Goal: Information Seeking & Learning: Stay updated

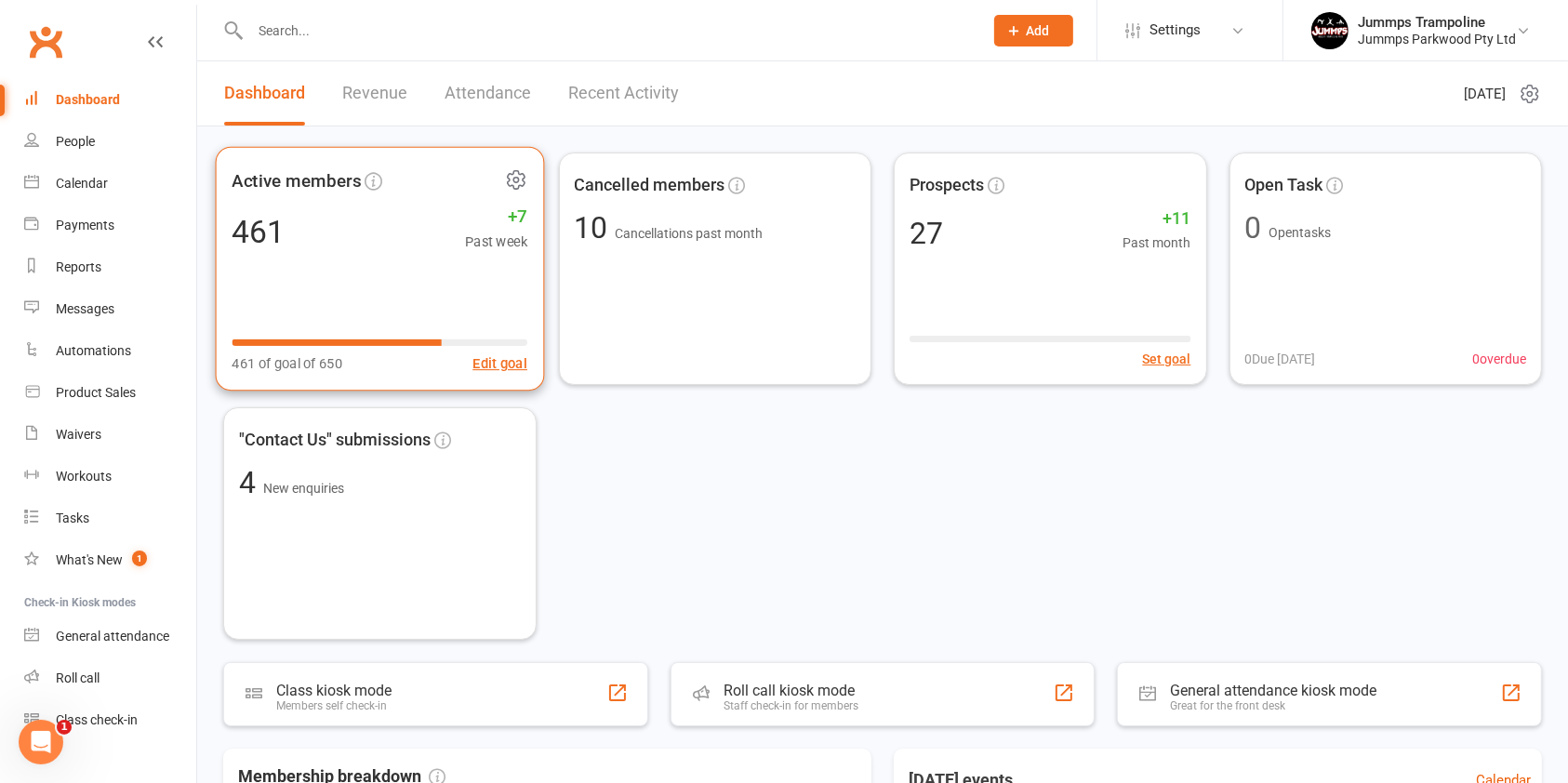
click at [297, 348] on div "461 of goal of 650 Edit goal" at bounding box center [379, 352] width 296 height 46
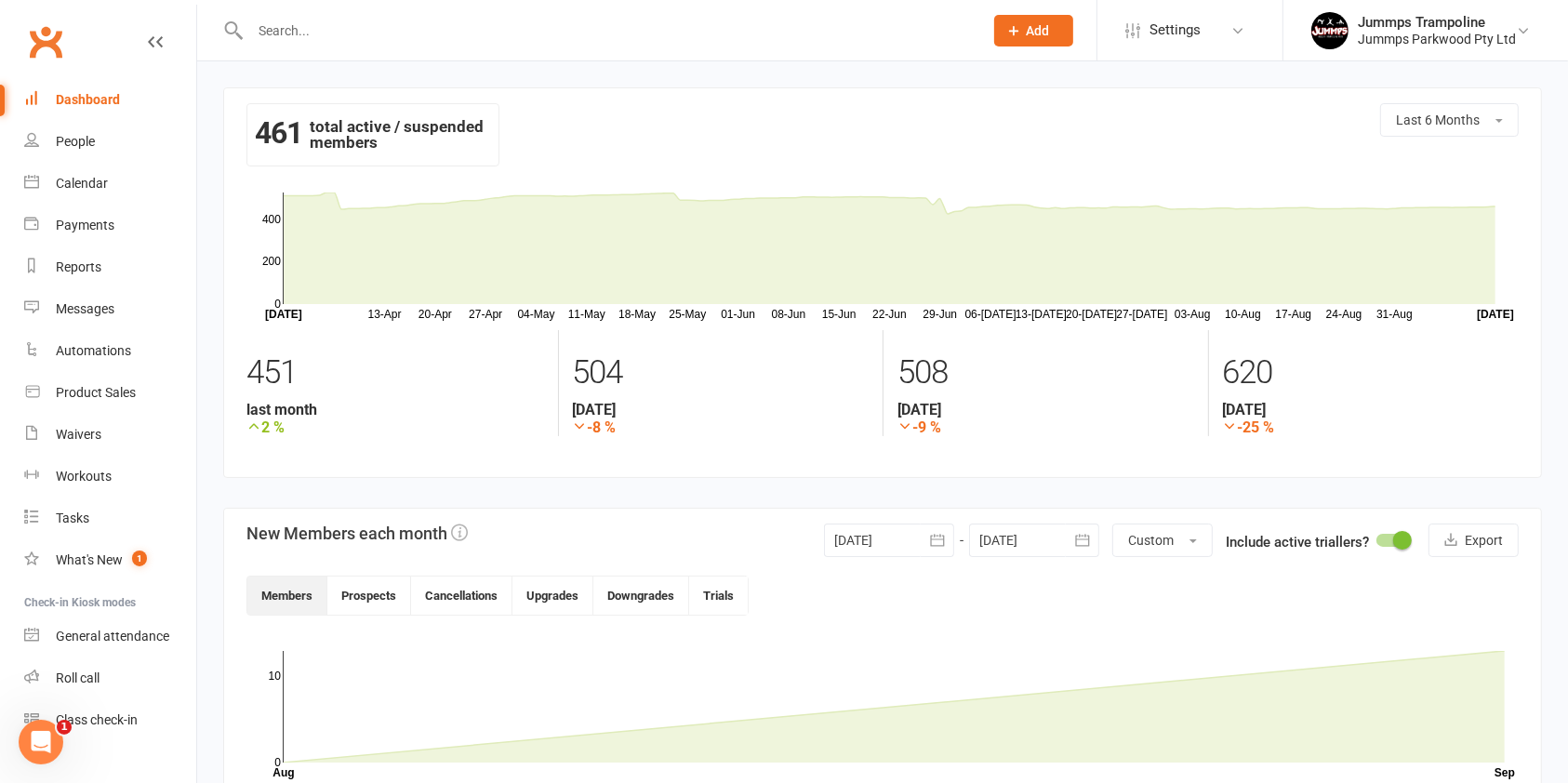
click at [924, 544] on button "button" at bounding box center [937, 540] width 34 height 34
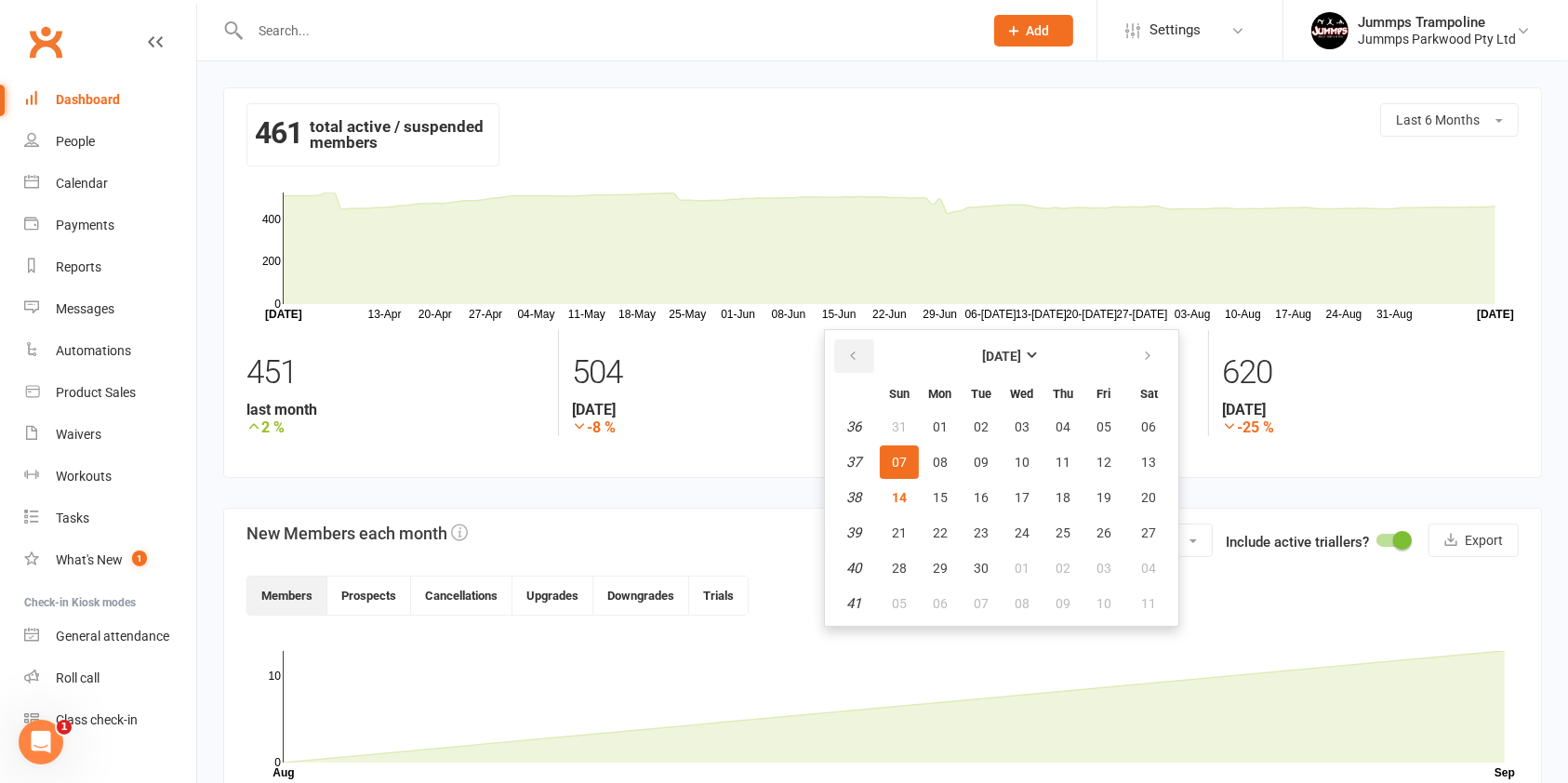
click at [858, 358] on icon "button" at bounding box center [852, 355] width 13 height 15
click at [517, 485] on div "New active members are calculated based on the date the member was most recentl…" at bounding box center [457, 509] width 548 height 53
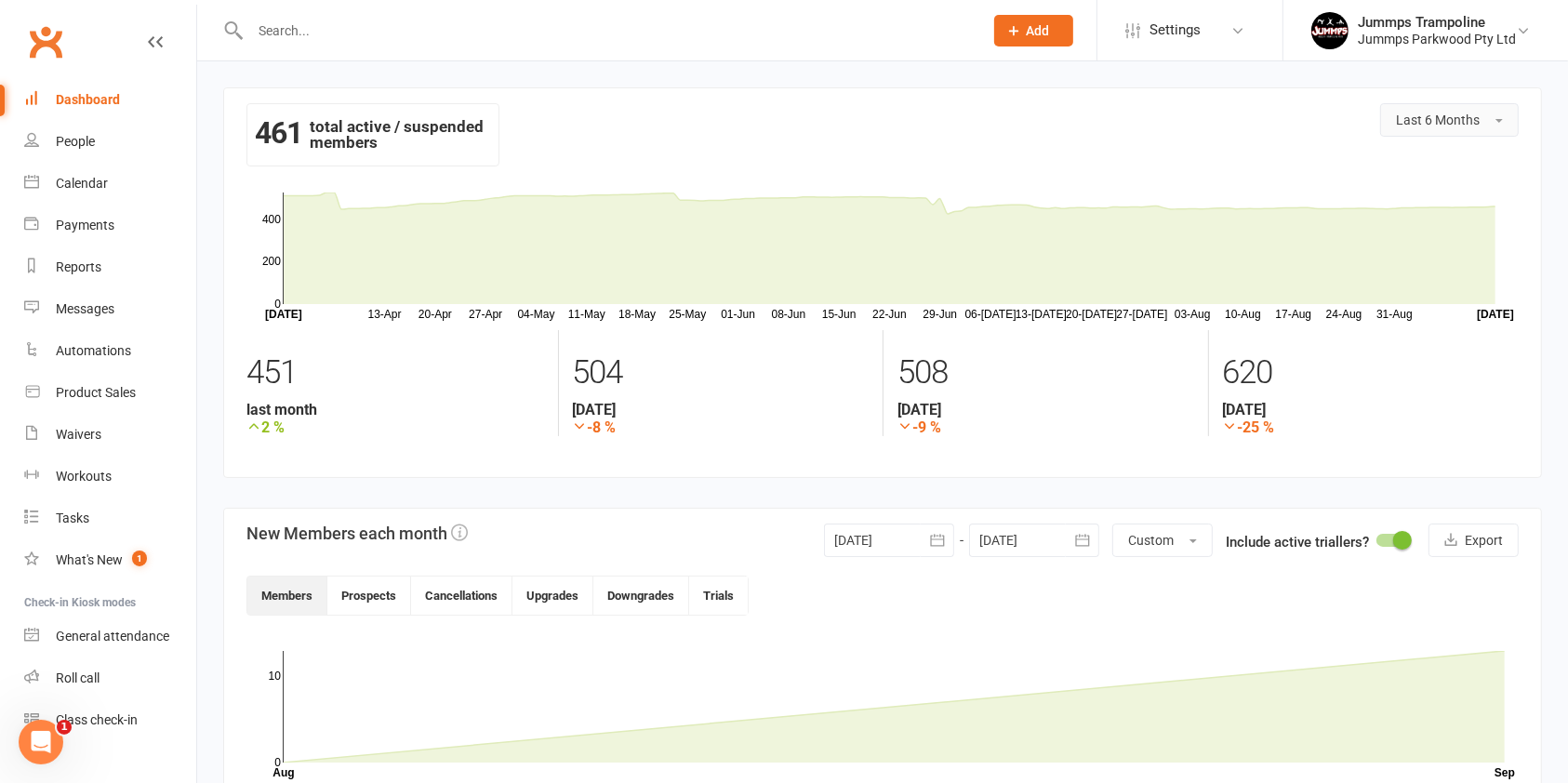
click at [1458, 114] on span "Last 6 Months" at bounding box center [1437, 120] width 84 height 15
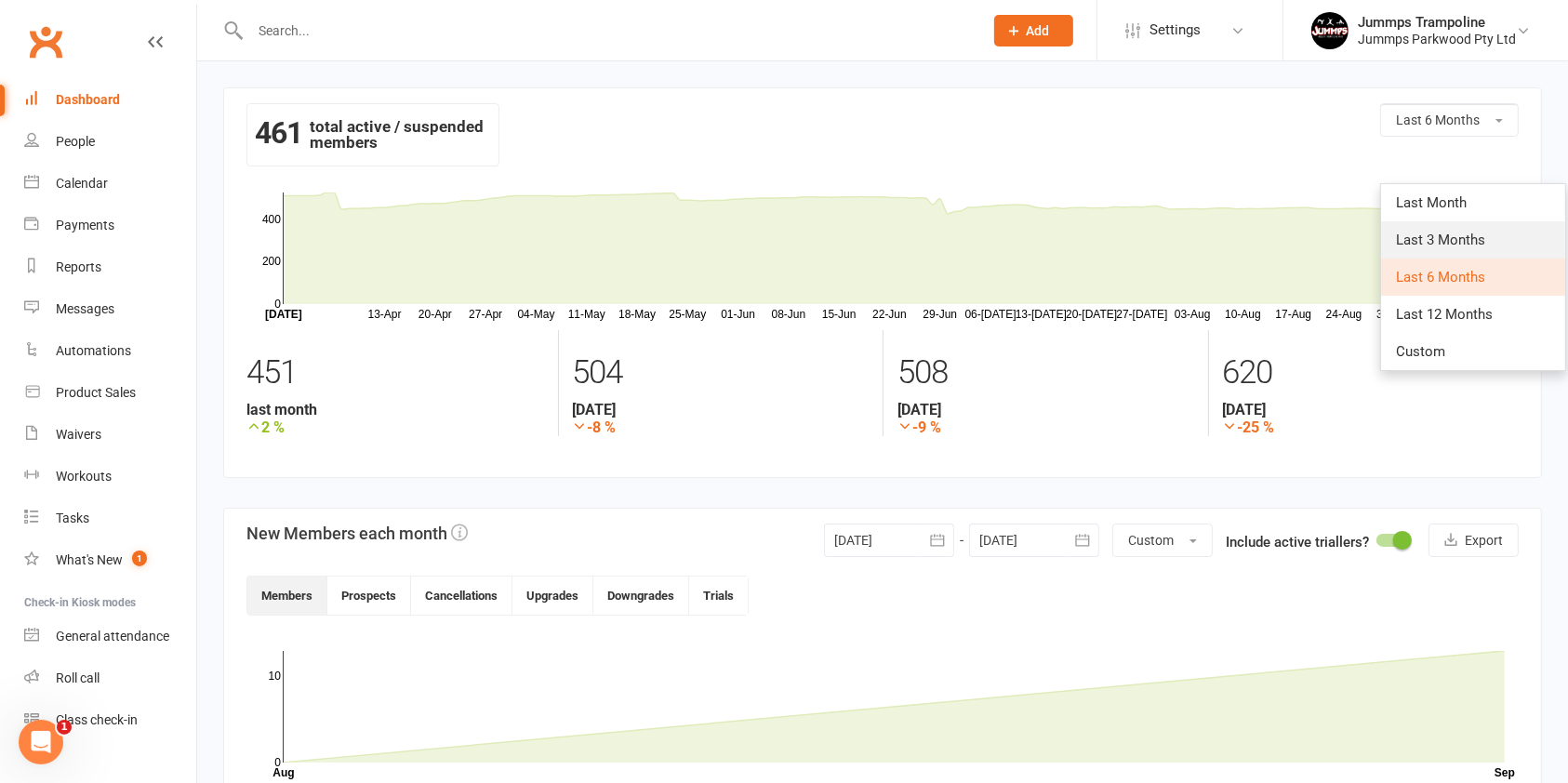
click at [1450, 249] on link "Last 3 Months" at bounding box center [1473, 241] width 184 height 38
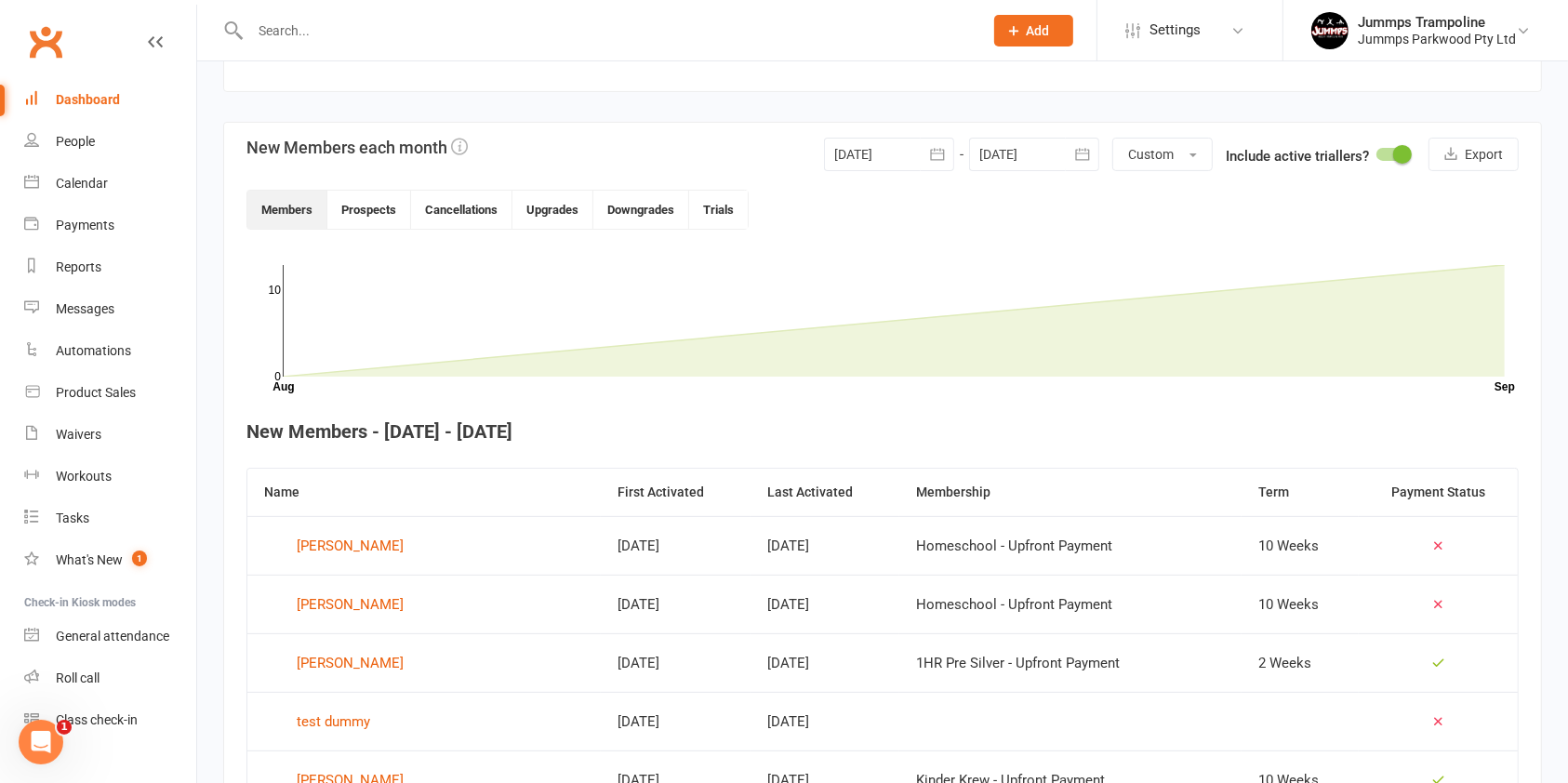
scroll to position [496, 0]
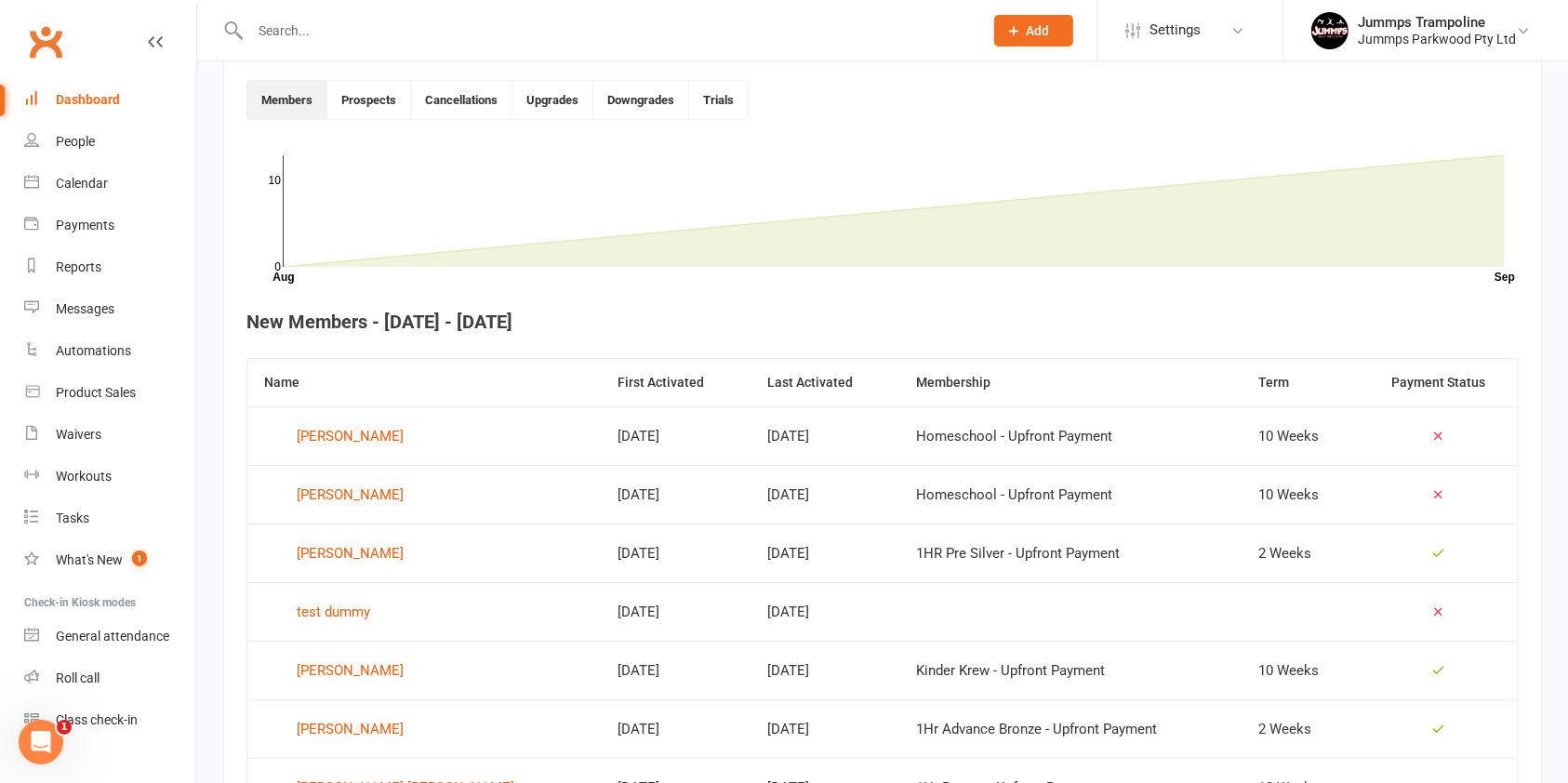
click at [1431, 606] on icon at bounding box center [1438, 612] width 14 height 14
click at [1431, 609] on icon at bounding box center [1438, 612] width 14 height 14
click at [331, 621] on div "test dummy" at bounding box center [334, 612] width 73 height 28
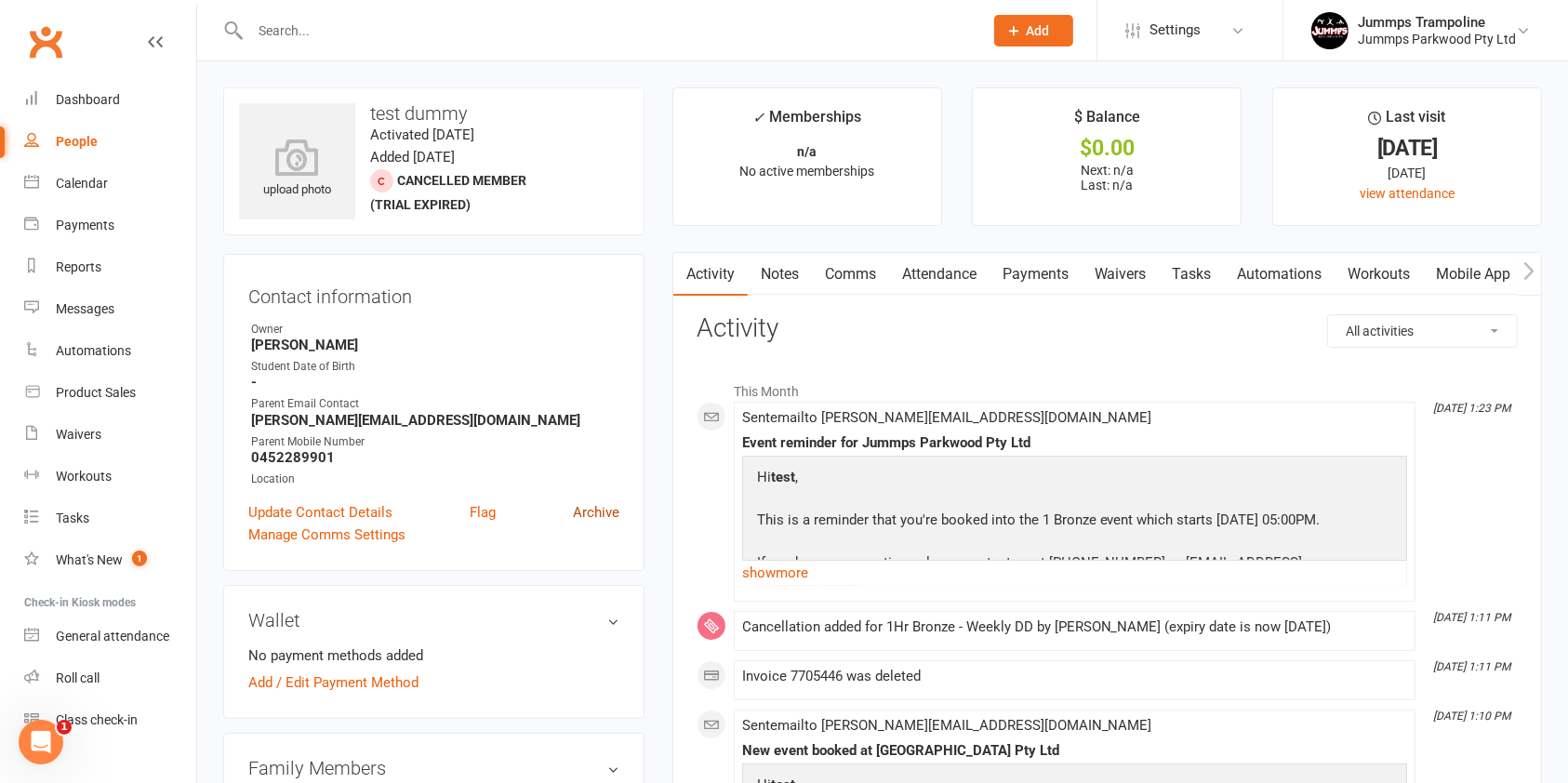
click at [608, 512] on link "Archive" at bounding box center [596, 512] width 47 height 23
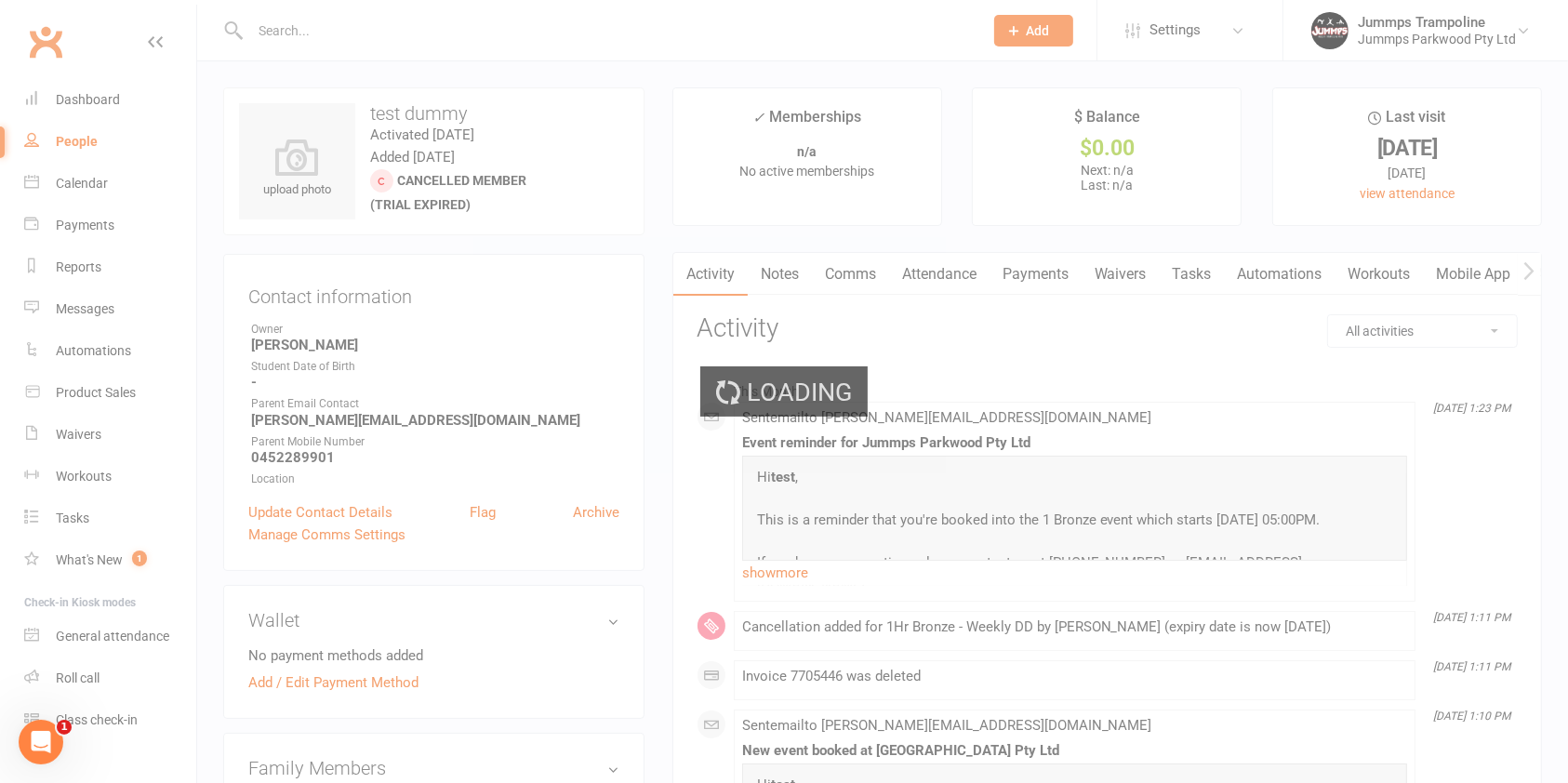
select select "100"
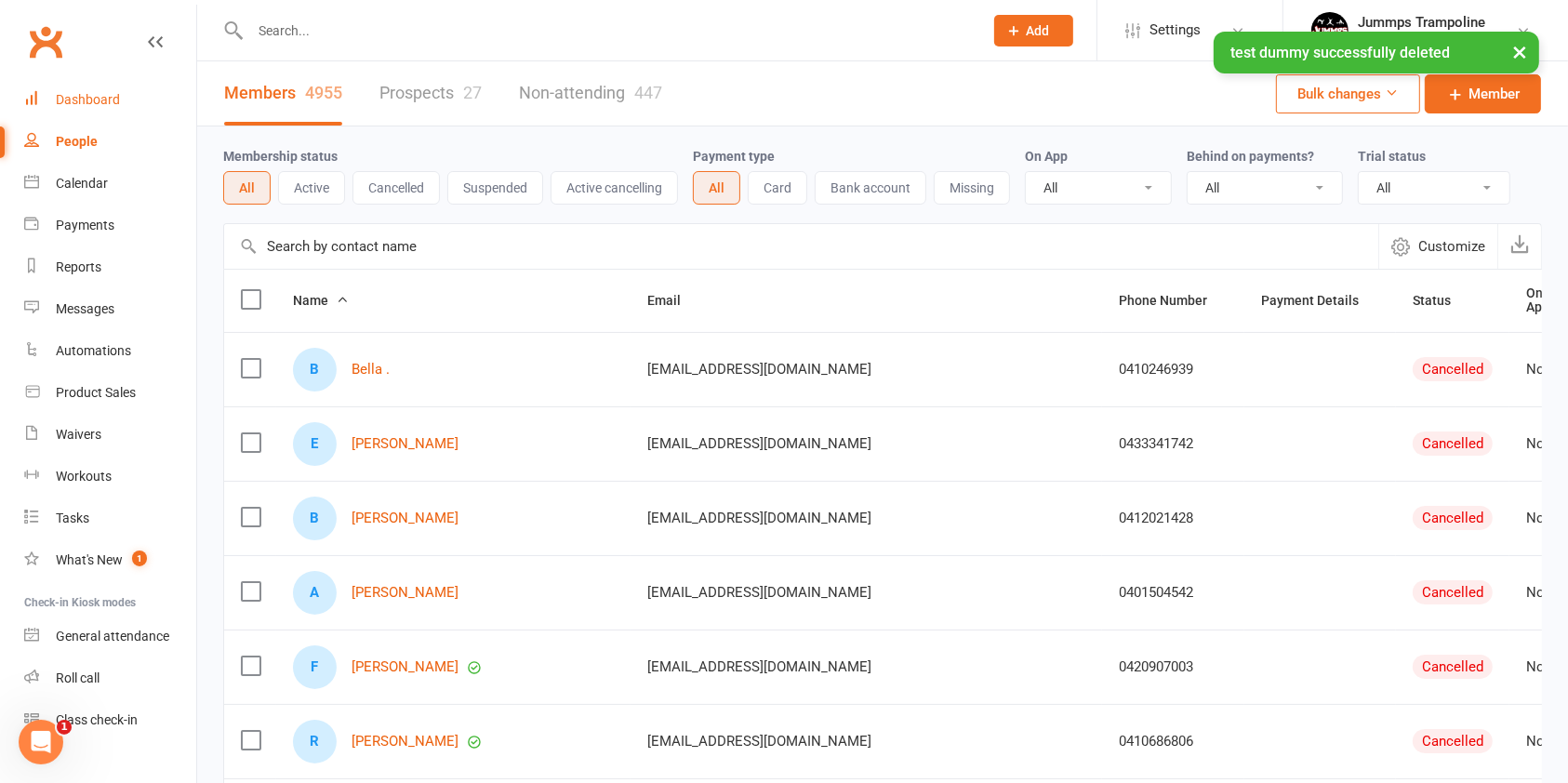
click at [75, 98] on div "Dashboard" at bounding box center [87, 99] width 64 height 15
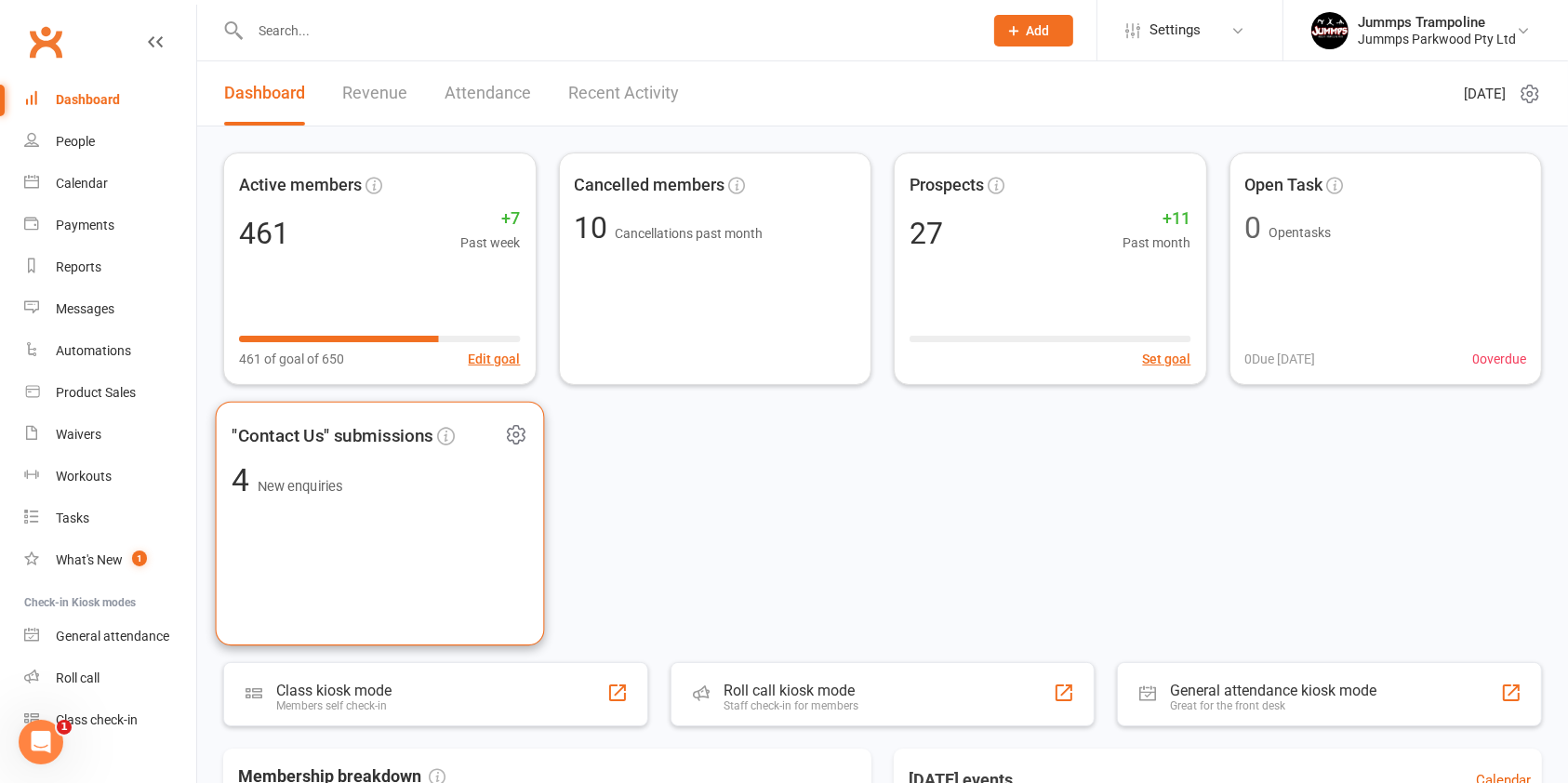
click at [451, 515] on div ""Contact Us" submissions 4 New enquiries" at bounding box center [380, 524] width 329 height 245
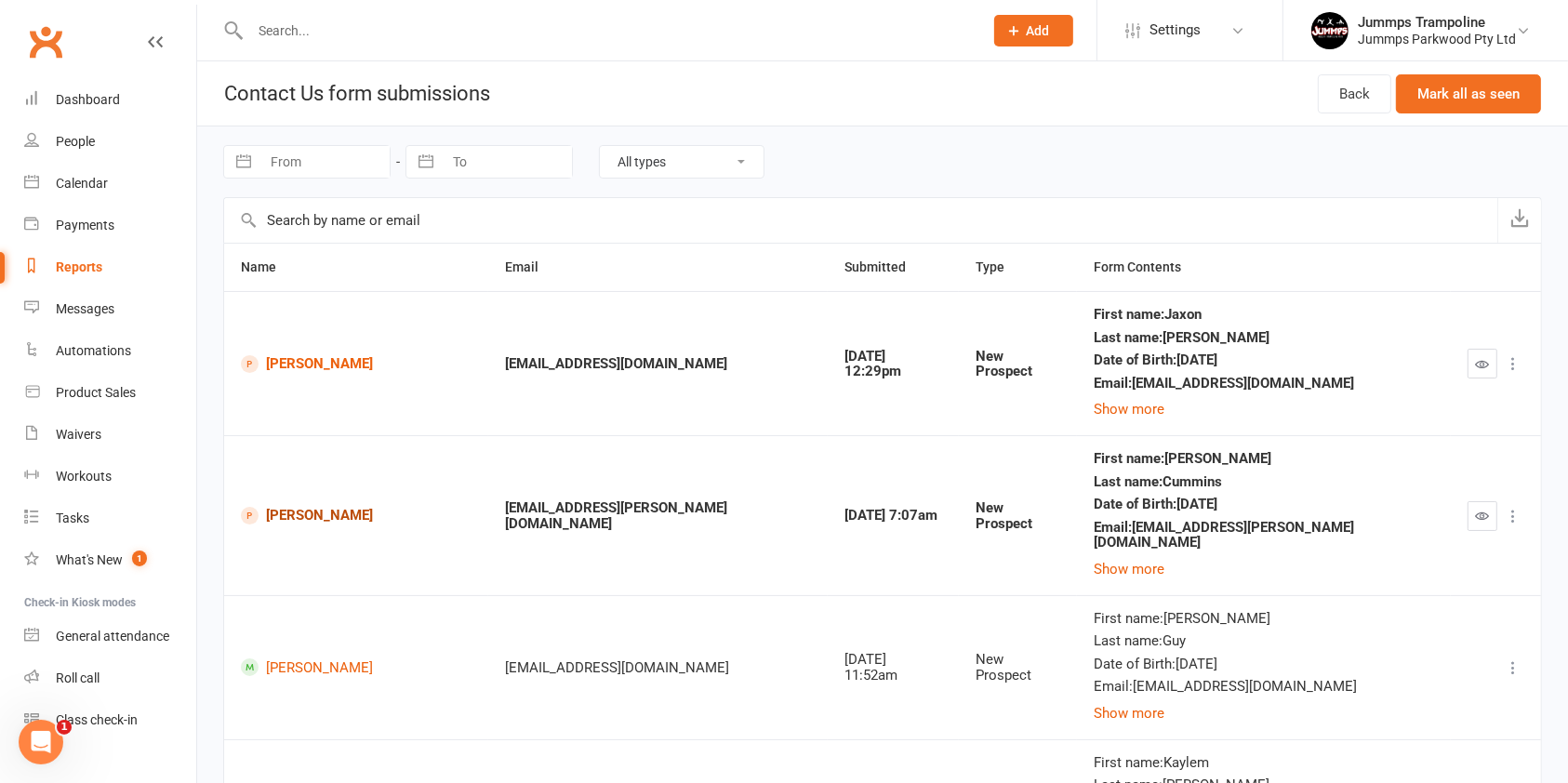
drag, startPoint x: 325, startPoint y: 526, endPoint x: 287, endPoint y: 508, distance: 42.0
click at [1477, 383] on td at bounding box center [1495, 363] width 90 height 145
click at [1482, 509] on icon "button" at bounding box center [1483, 516] width 14 height 14
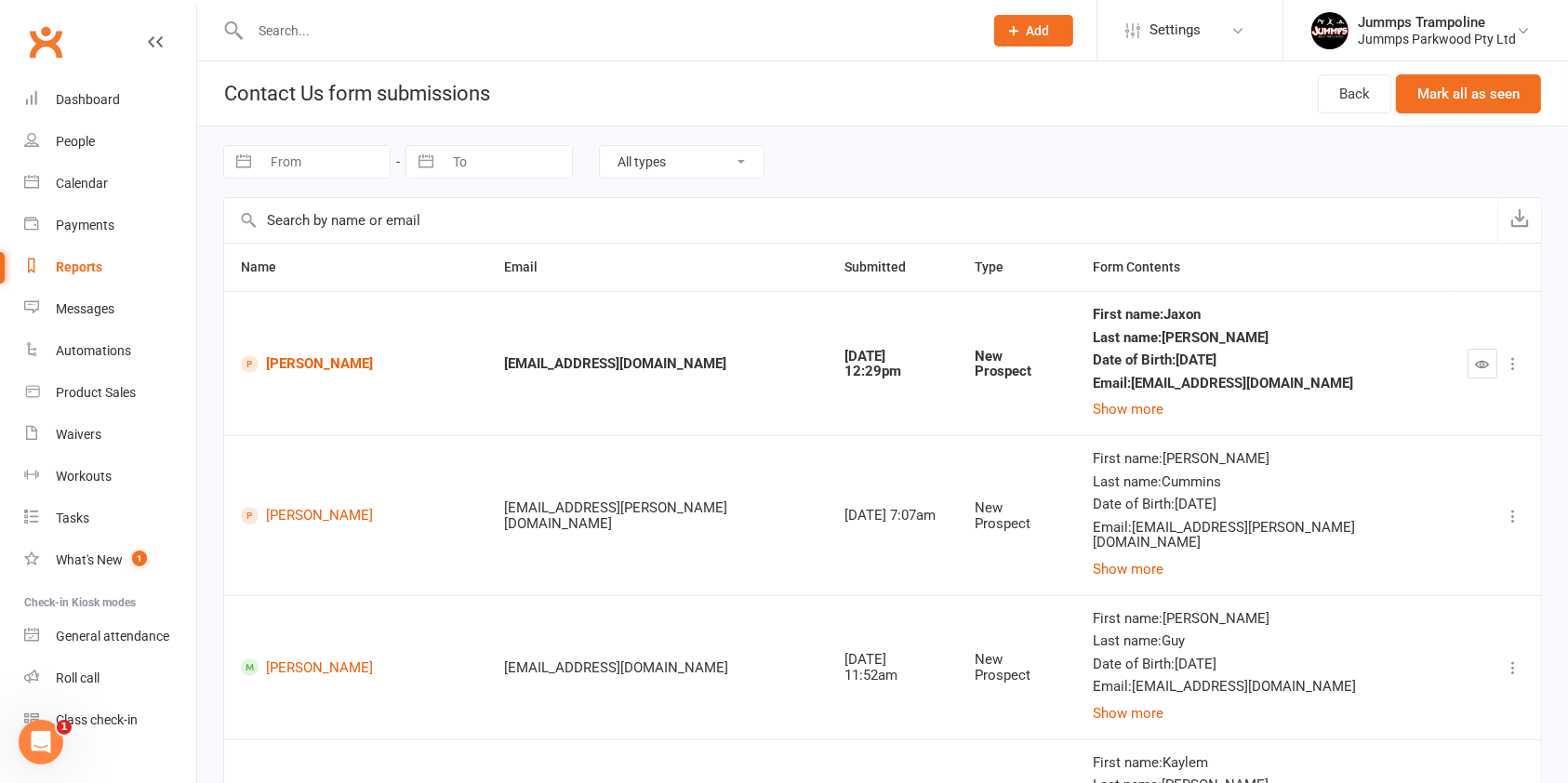
click at [1484, 367] on icon "button" at bounding box center [1483, 364] width 14 height 14
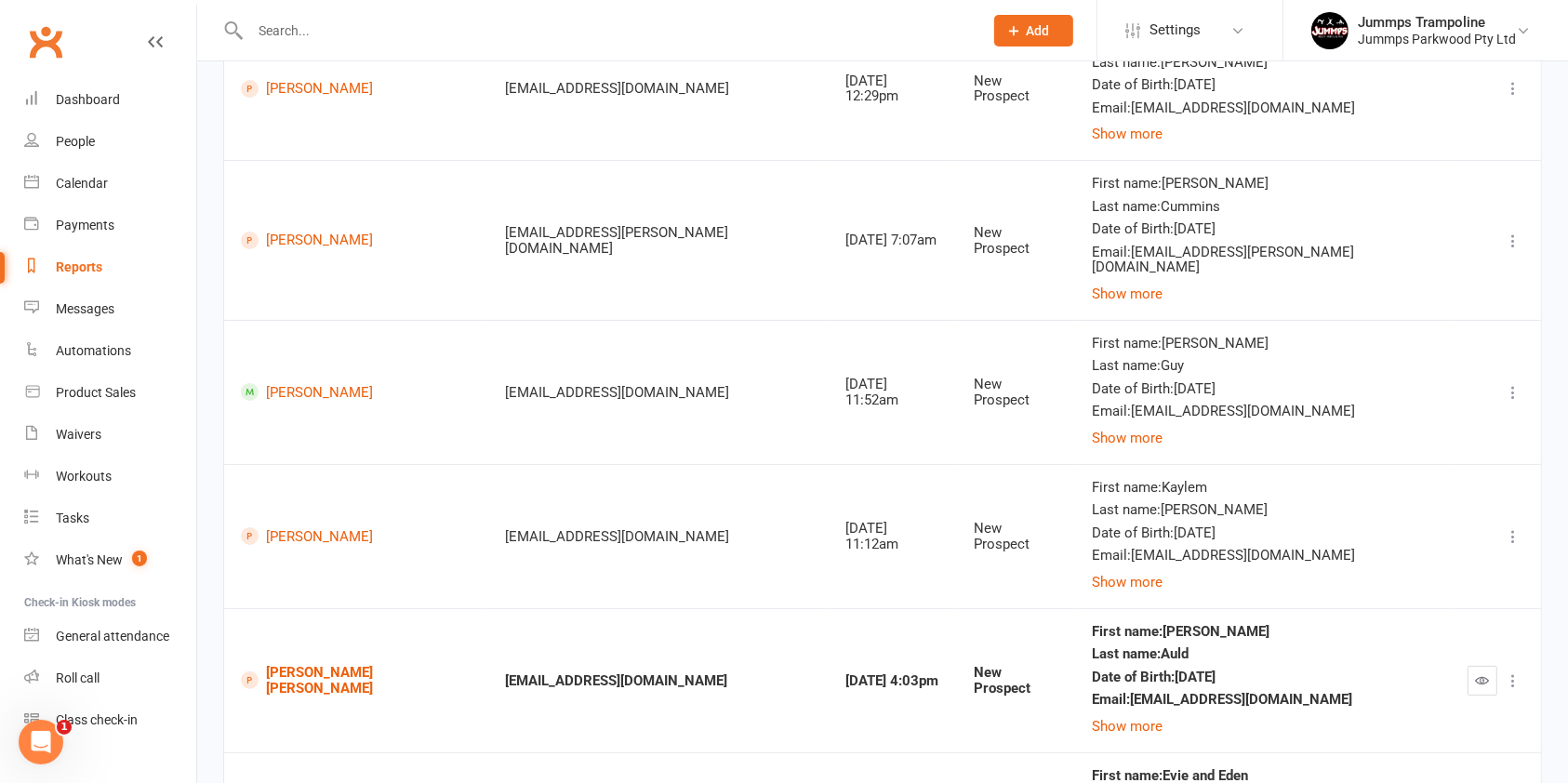
scroll to position [425, 0]
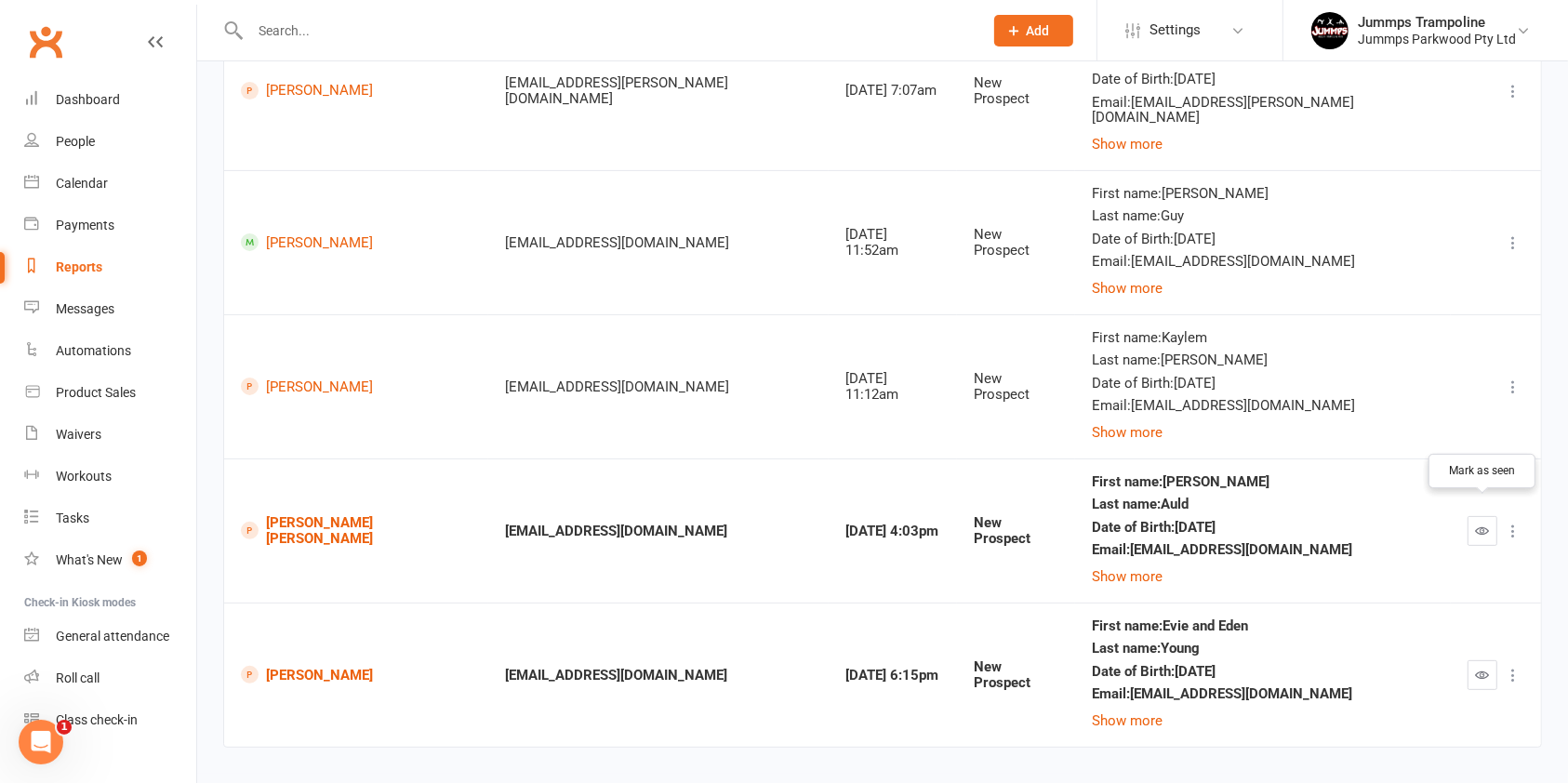
click at [1491, 516] on button "button" at bounding box center [1482, 531] width 30 height 30
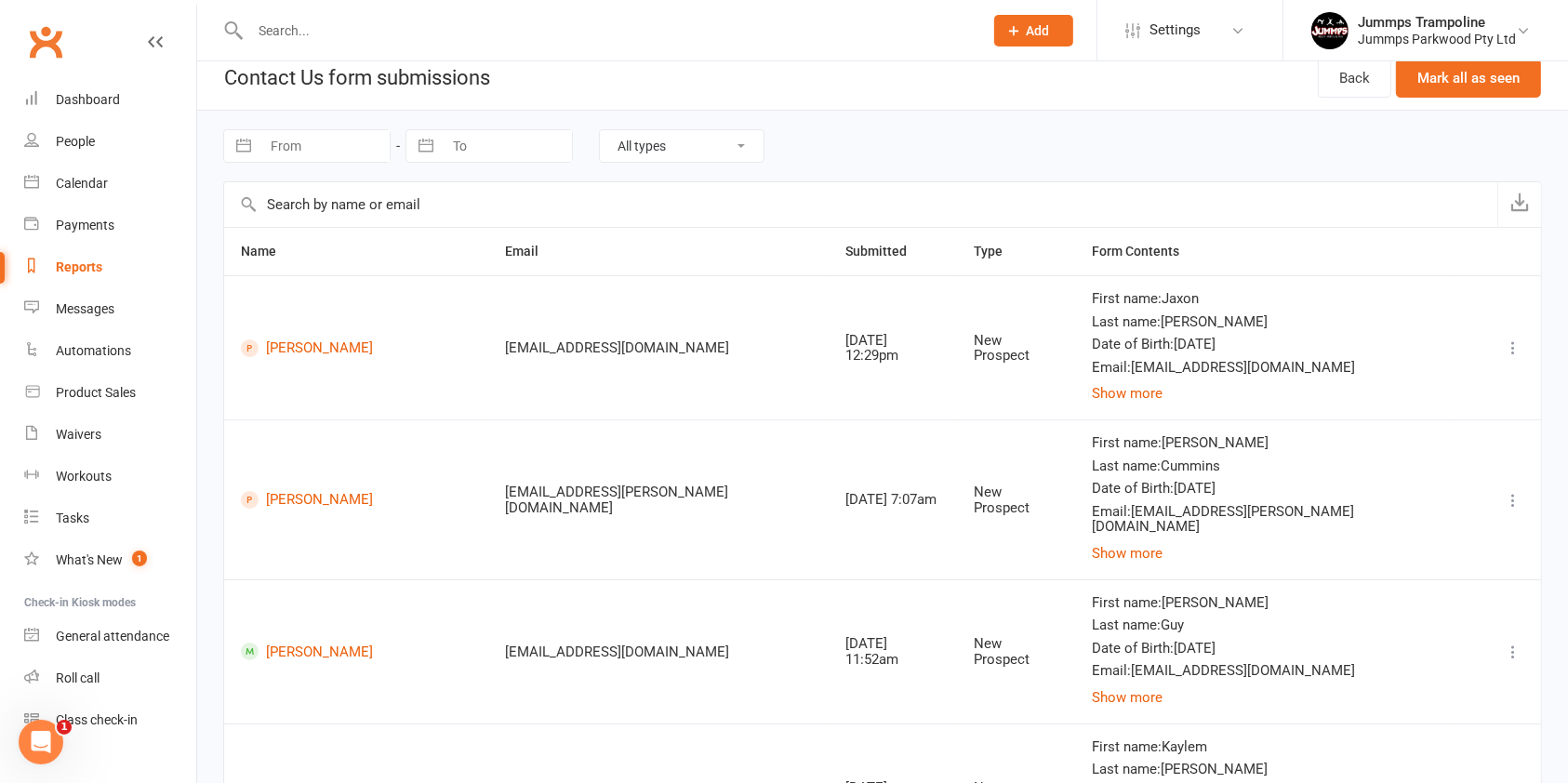
scroll to position [0, 0]
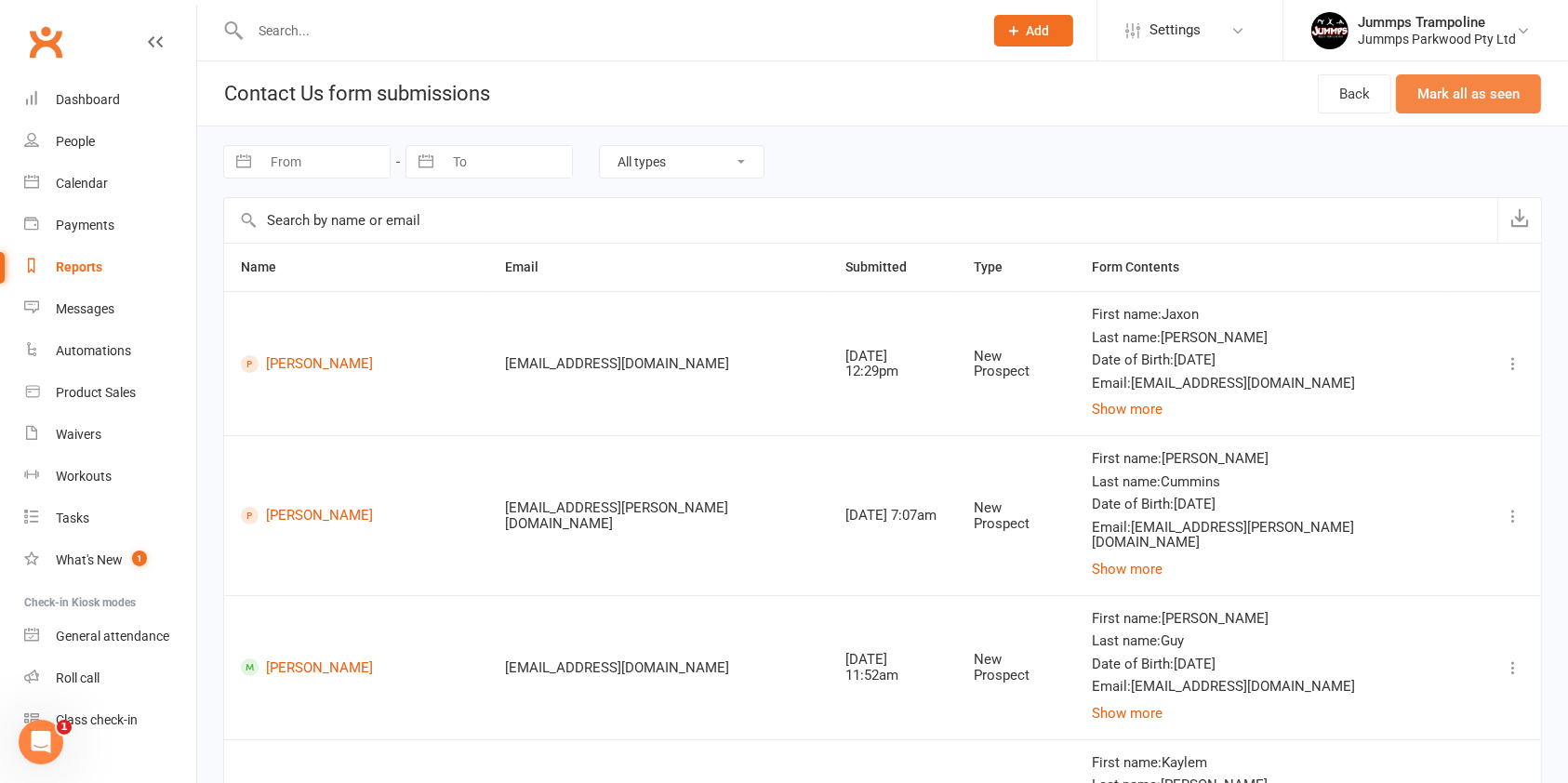
click at [1495, 108] on button "Mark all as seen" at bounding box center [1468, 93] width 146 height 39
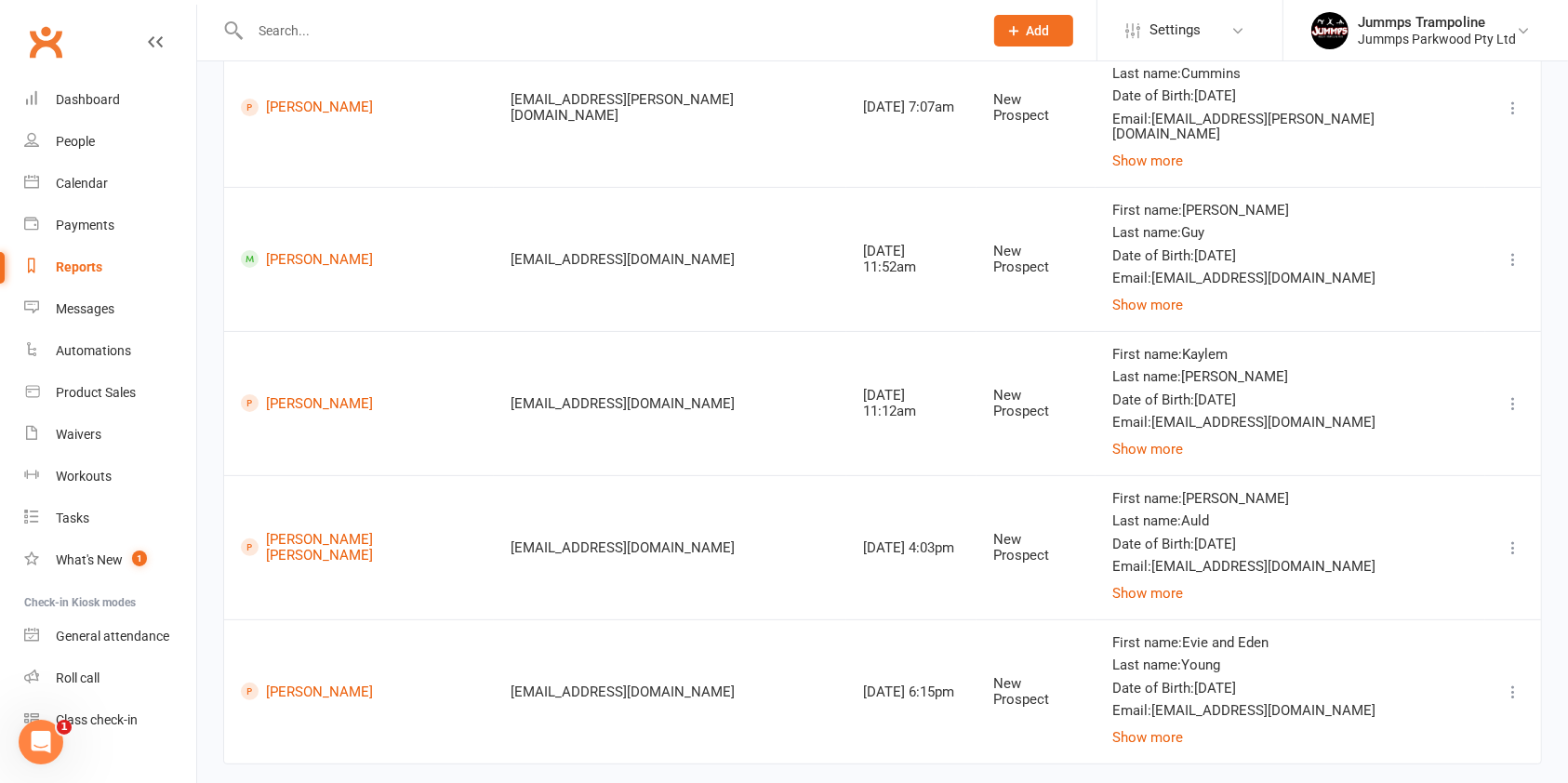
scroll to position [425, 0]
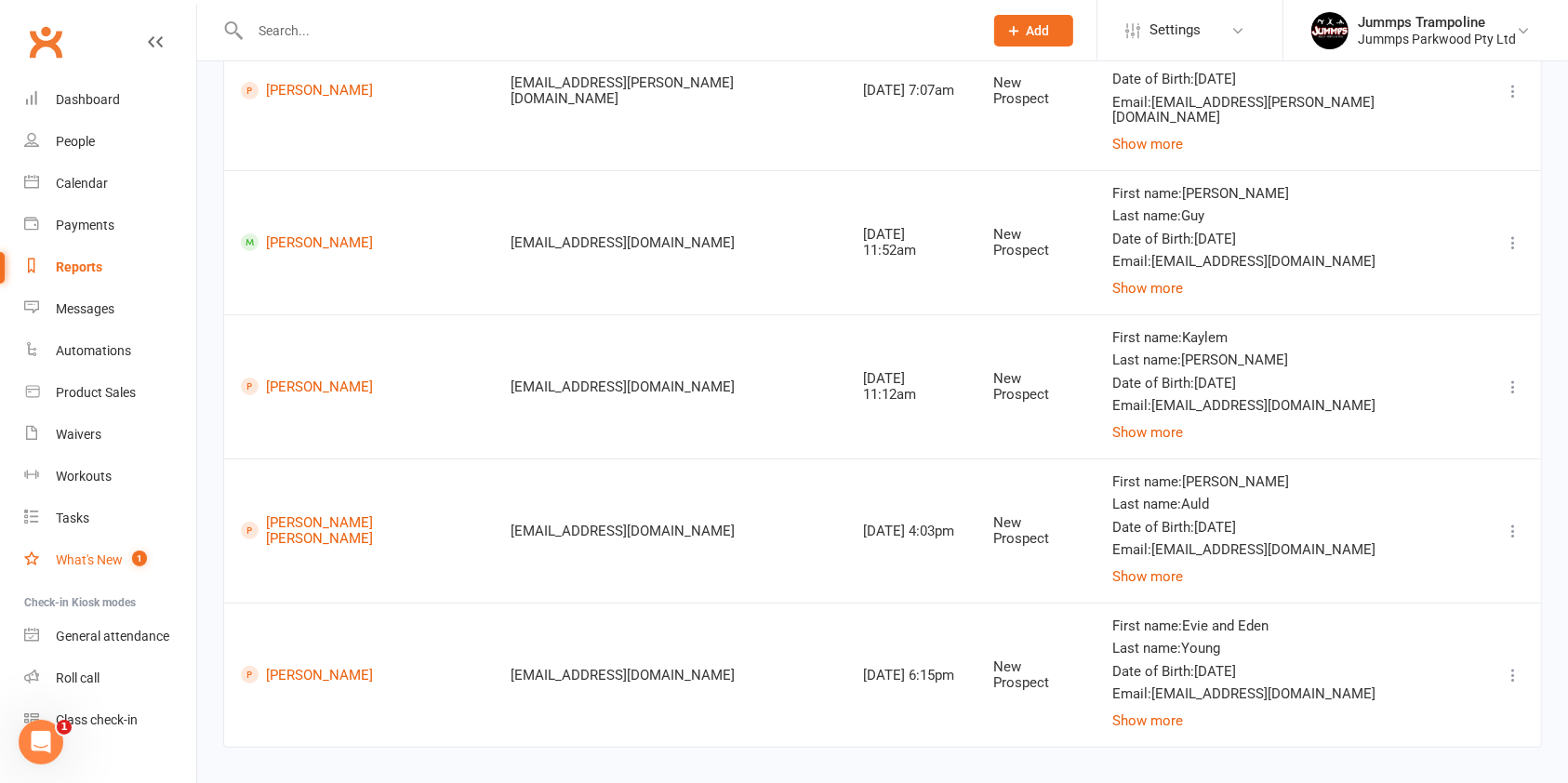
click at [117, 559] on div "What's New" at bounding box center [89, 559] width 67 height 15
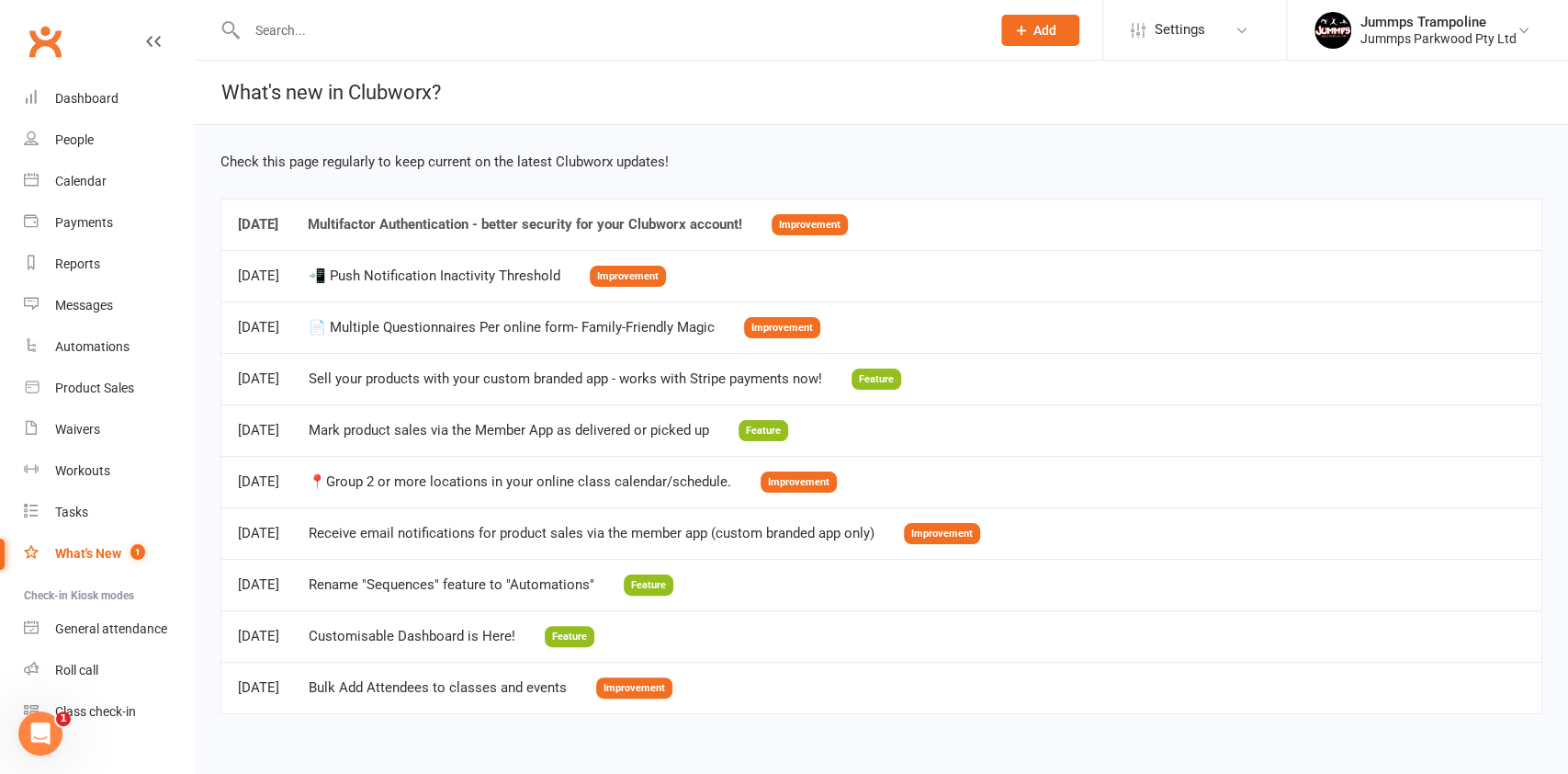
click at [674, 230] on div "Multifactor Authentication - better security for your Clubworx account!" at bounding box center [525, 225] width 434 height 16
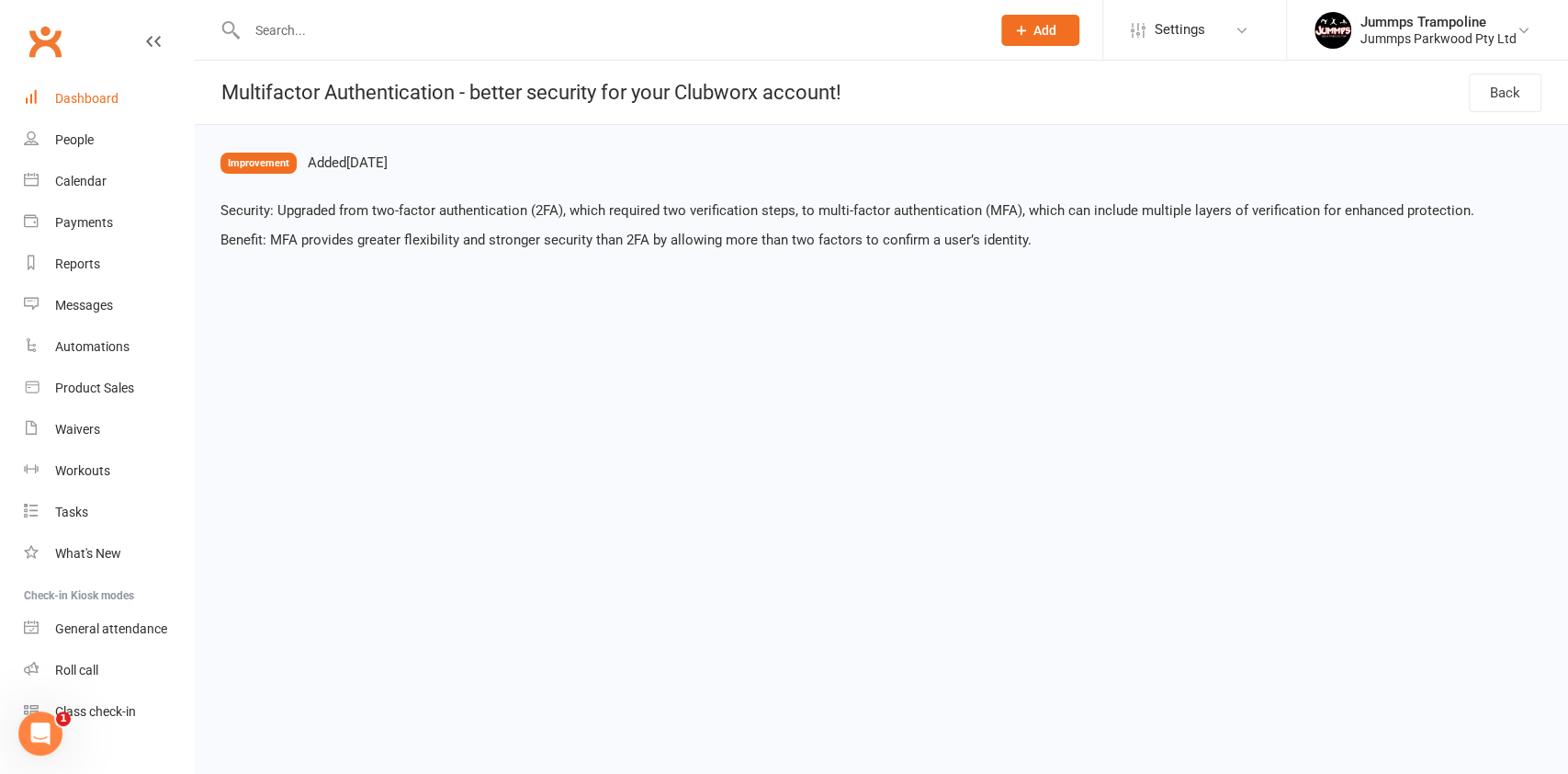
click at [79, 94] on div "Dashboard" at bounding box center [86, 98] width 64 height 15
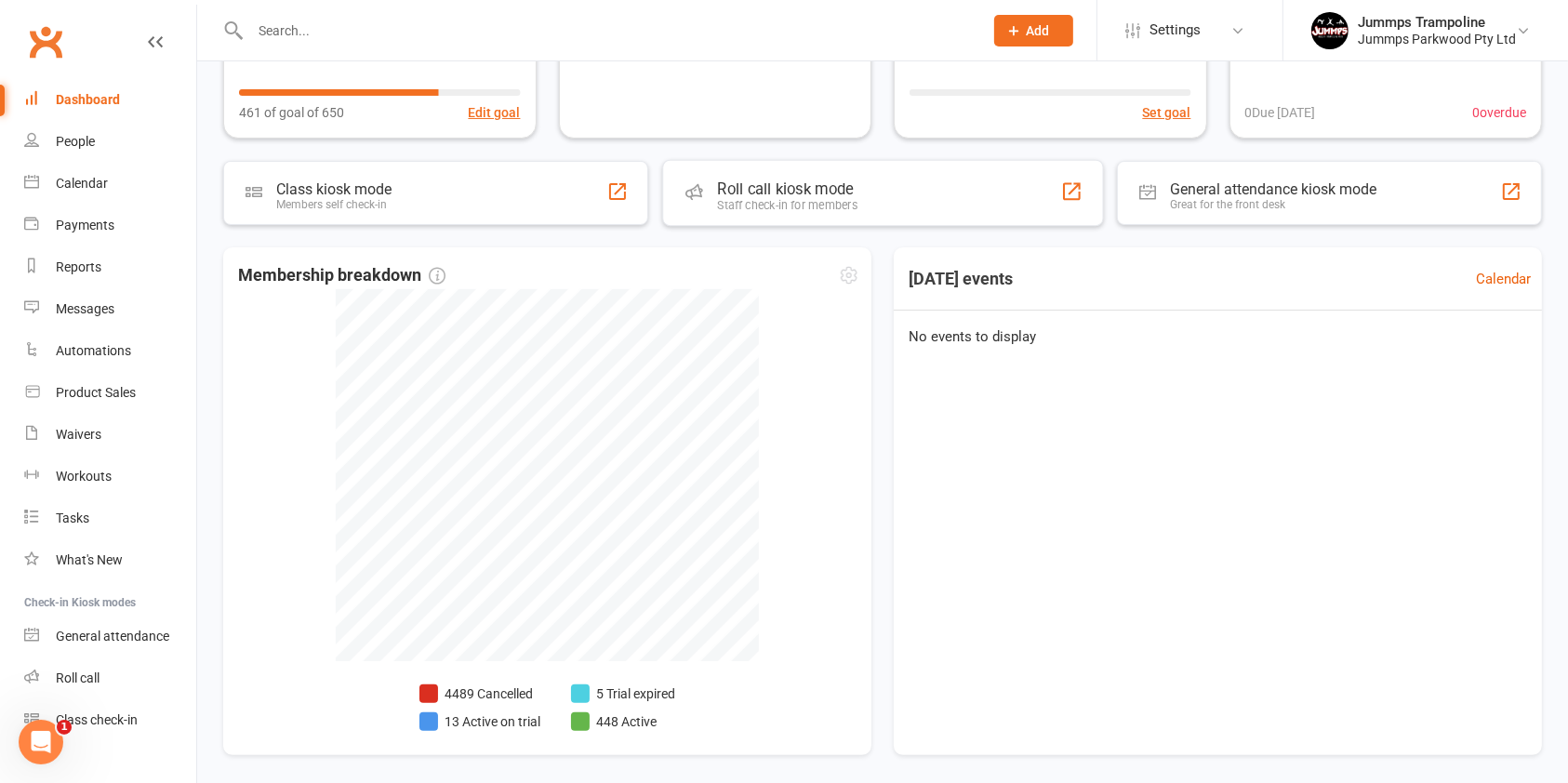
scroll to position [315, 0]
